Goal: Task Accomplishment & Management: Manage account settings

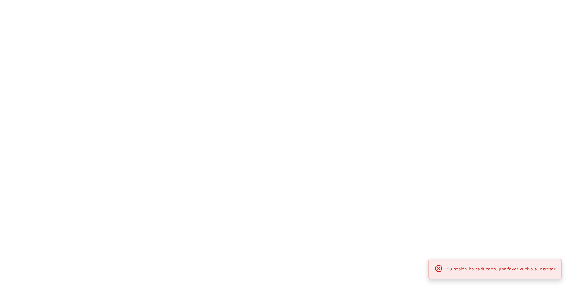
click at [478, 198] on div at bounding box center [286, 144] width 573 height 288
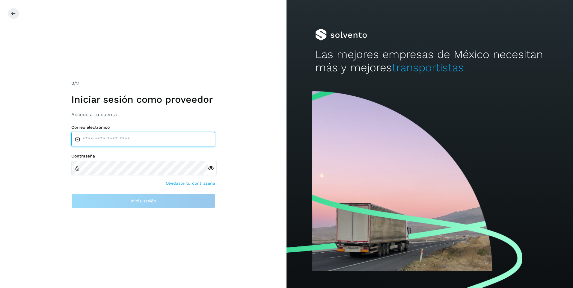
type input "**********"
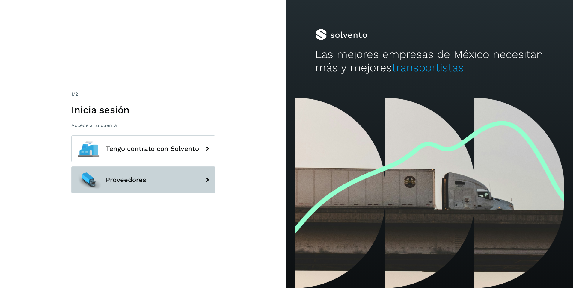
click at [141, 173] on button "Proveedores" at bounding box center [143, 180] width 144 height 27
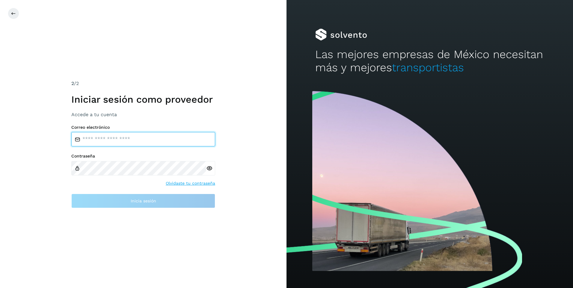
type input "**********"
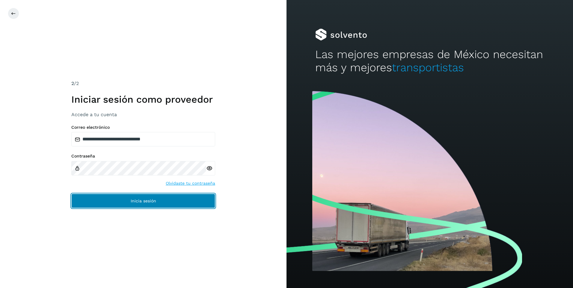
click at [118, 197] on button "Inicia sesión" at bounding box center [143, 201] width 144 height 14
click at [110, 204] on button "Inicia sesión" at bounding box center [143, 201] width 144 height 14
click at [175, 196] on button "Inicia sesión" at bounding box center [143, 201] width 144 height 14
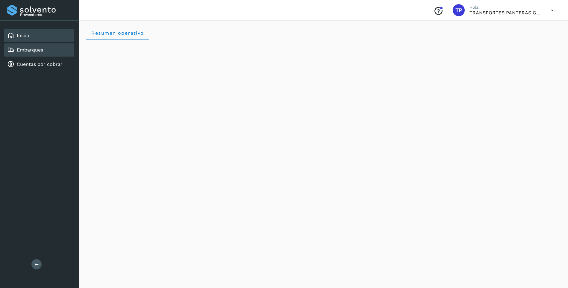
click at [31, 47] on link "Embarques" at bounding box center [30, 50] width 26 height 6
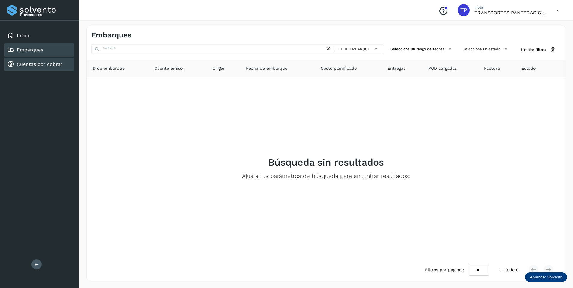
click at [24, 60] on div "Cuentas por cobrar" at bounding box center [39, 64] width 70 height 13
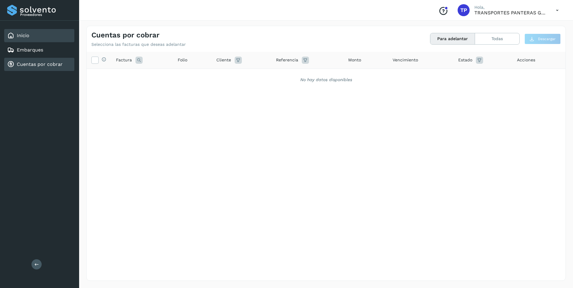
click at [33, 40] on div "Inicio" at bounding box center [39, 35] width 70 height 13
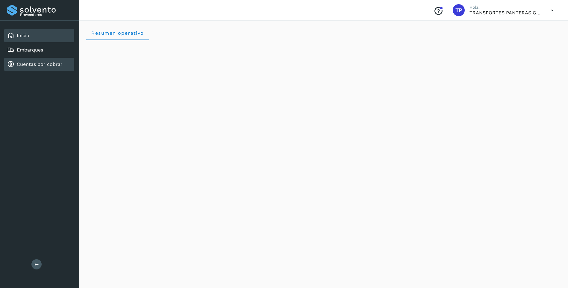
click at [38, 60] on div "Cuentas por cobrar" at bounding box center [39, 64] width 70 height 13
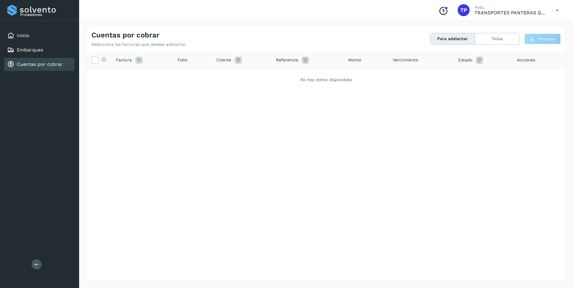
click at [36, 61] on div "Cuentas por cobrar" at bounding box center [39, 64] width 70 height 13
